Goal: Task Accomplishment & Management: Use online tool/utility

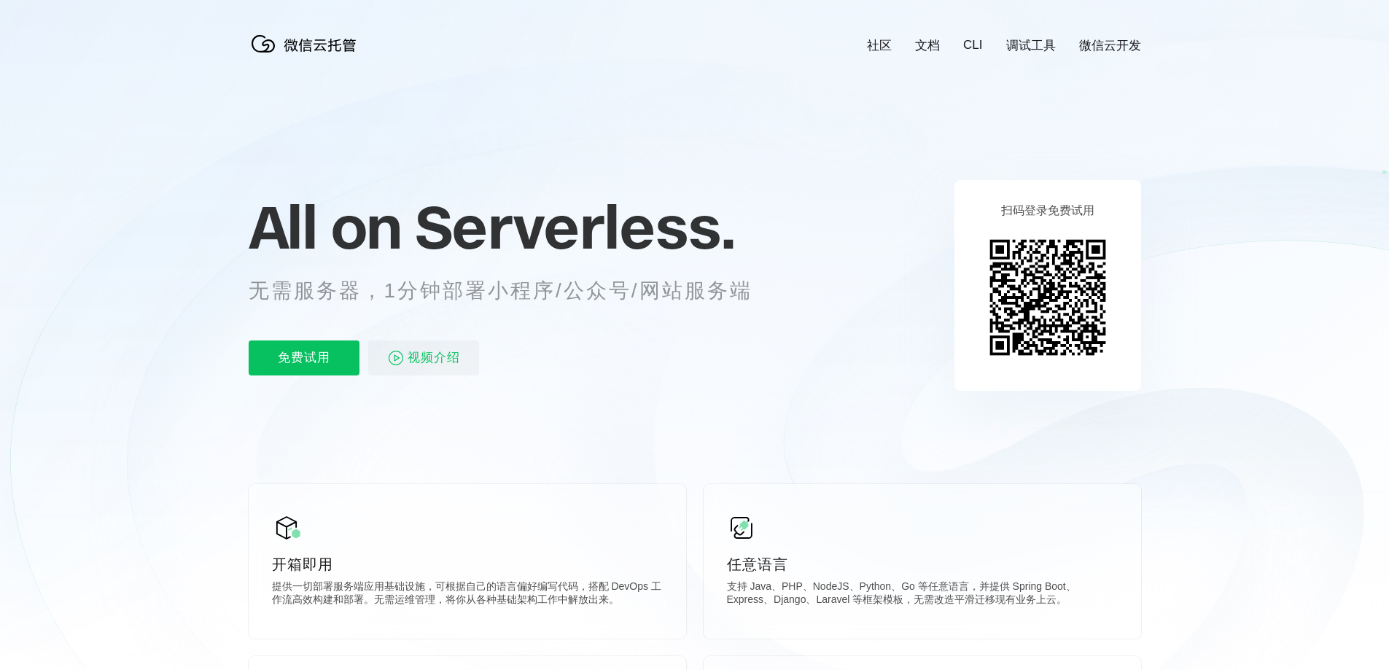
scroll to position [0, 2594]
click at [307, 366] on p "免费试用" at bounding box center [304, 358] width 111 height 35
